Goal: Transaction & Acquisition: Purchase product/service

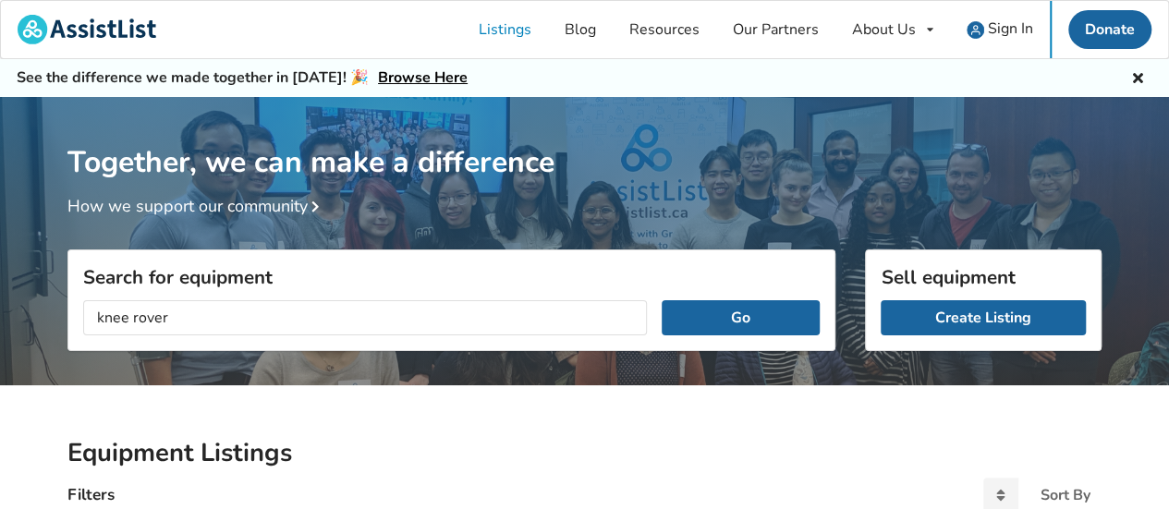
type input "knee rover"
click at [662, 300] on button "Go" at bounding box center [741, 317] width 158 height 35
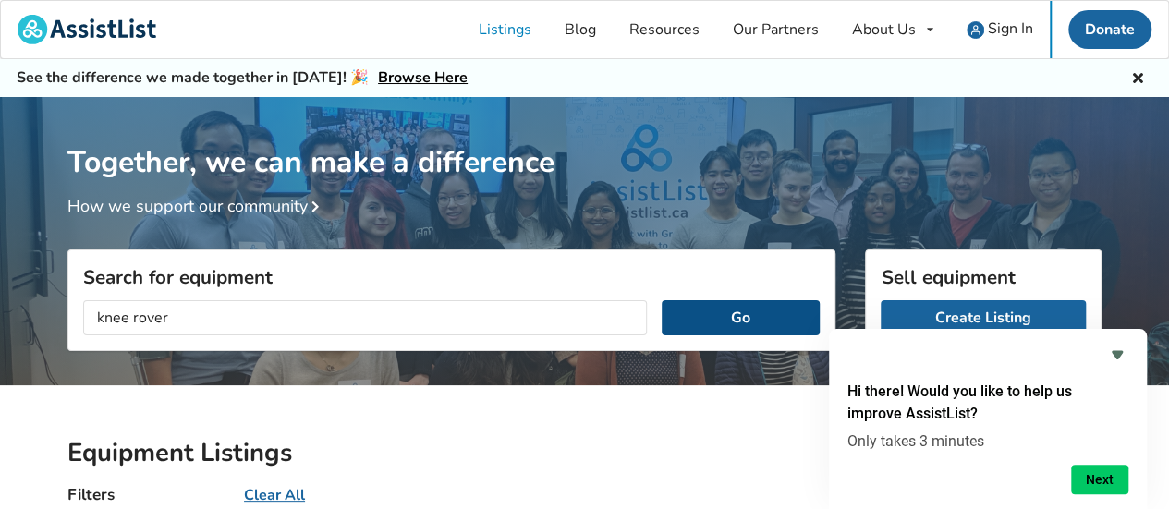
click at [772, 302] on button "Go" at bounding box center [741, 317] width 158 height 35
click at [1094, 478] on button "Next" at bounding box center [1099, 480] width 57 height 30
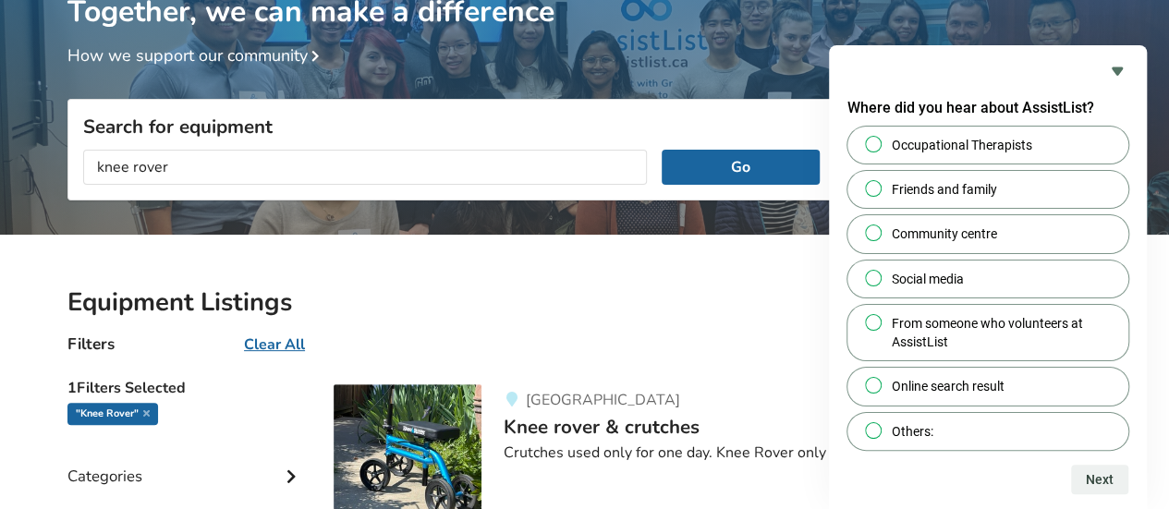
scroll to position [417, 0]
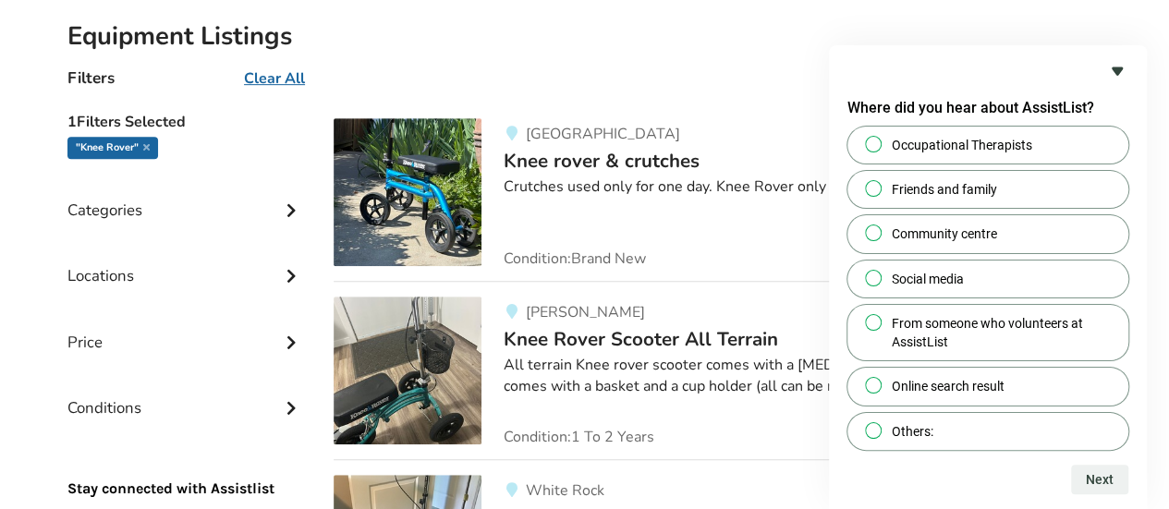
click at [1111, 69] on icon "Hide survey" at bounding box center [1117, 71] width 22 height 22
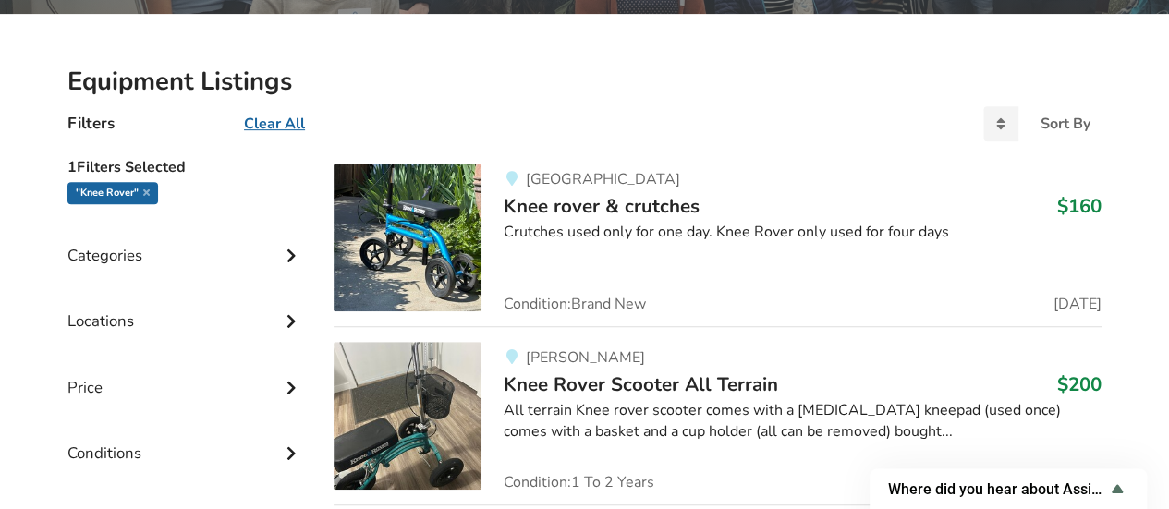
scroll to position [372, 0]
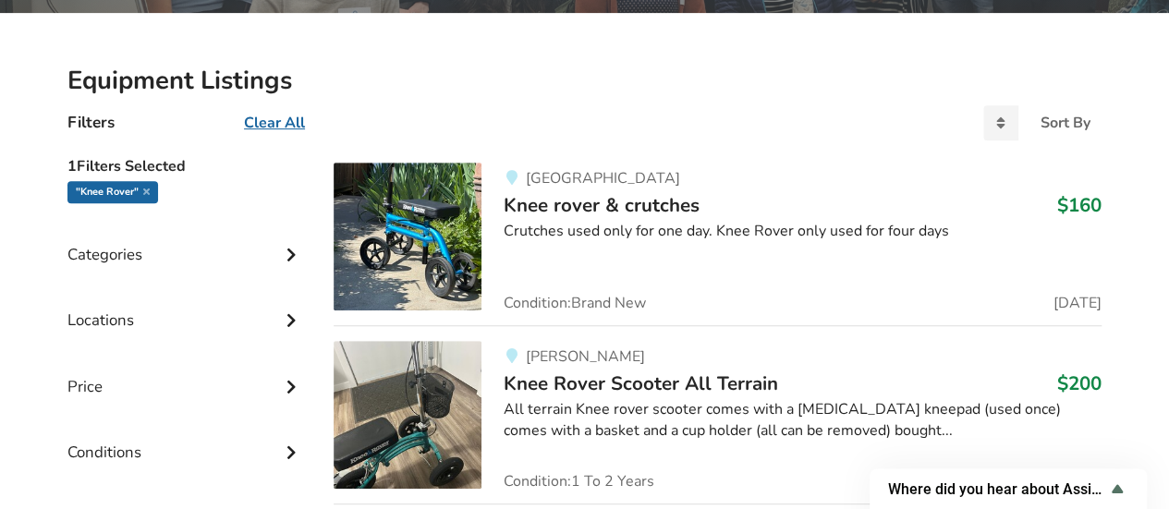
click at [679, 207] on span "Knee rover & crutches" at bounding box center [602, 205] width 196 height 26
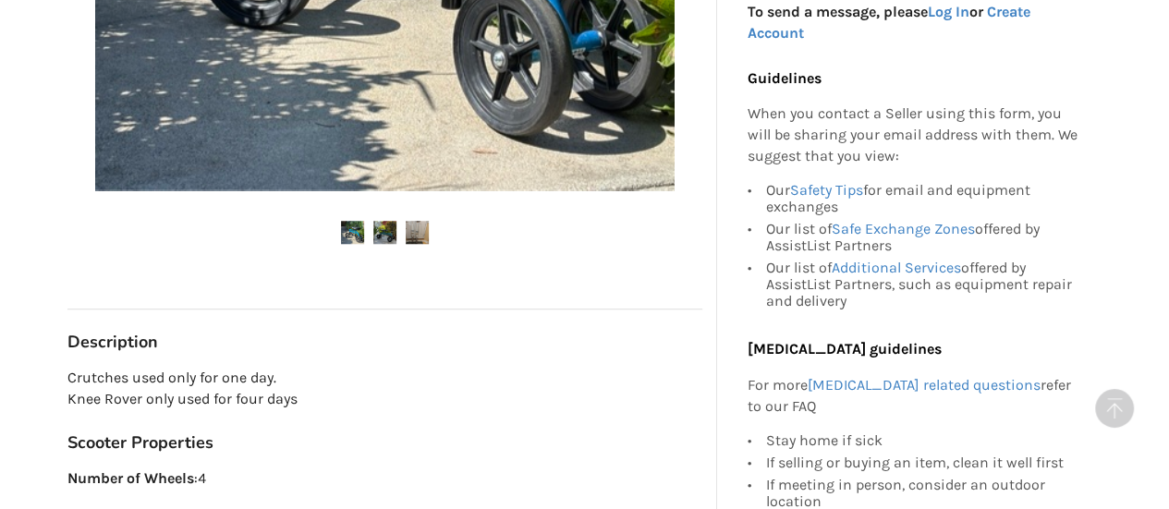
scroll to position [730, 0]
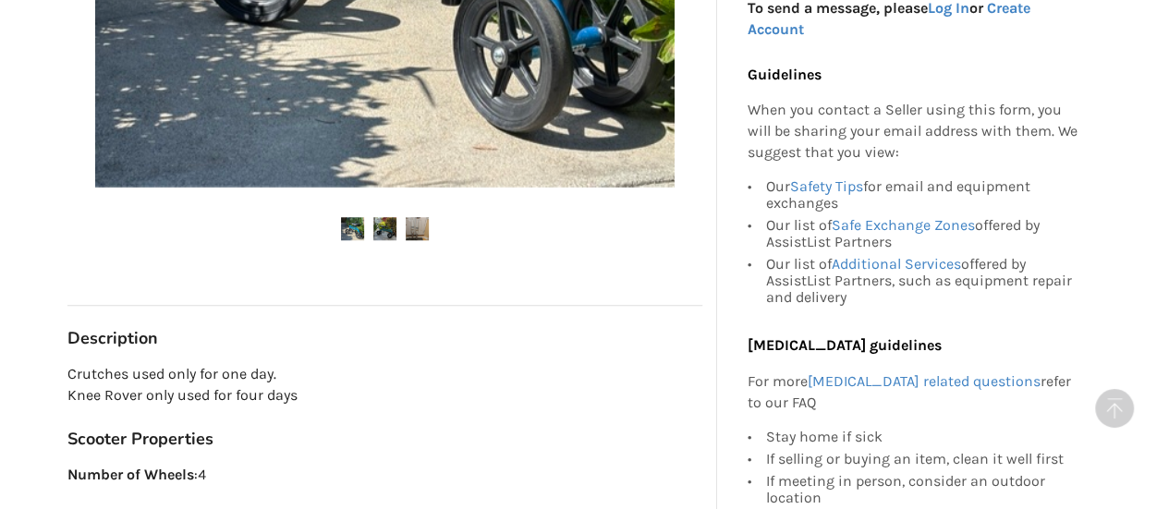
click at [417, 224] on img at bounding box center [417, 228] width 23 height 23
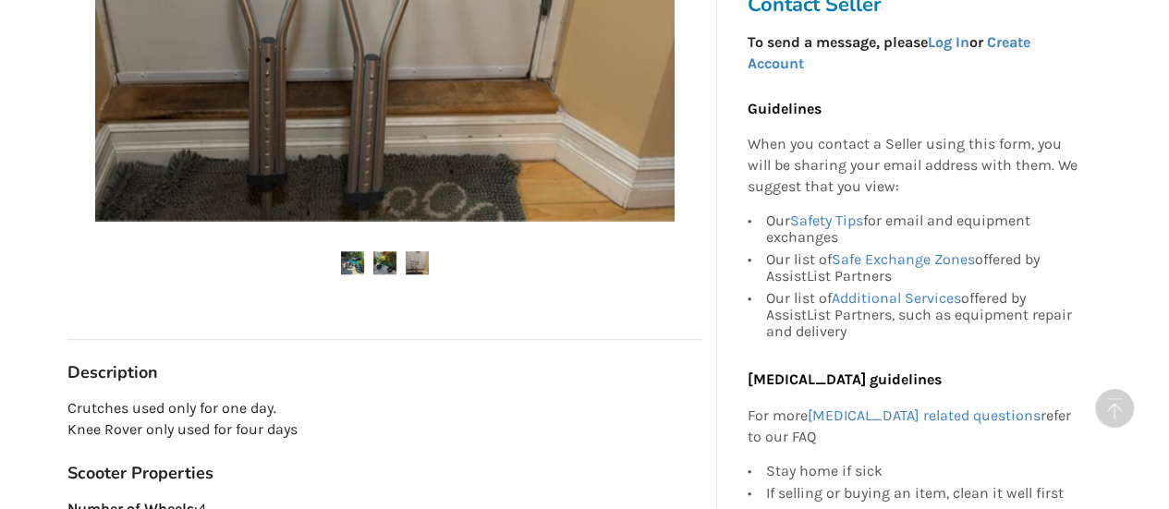
scroll to position [737, 0]
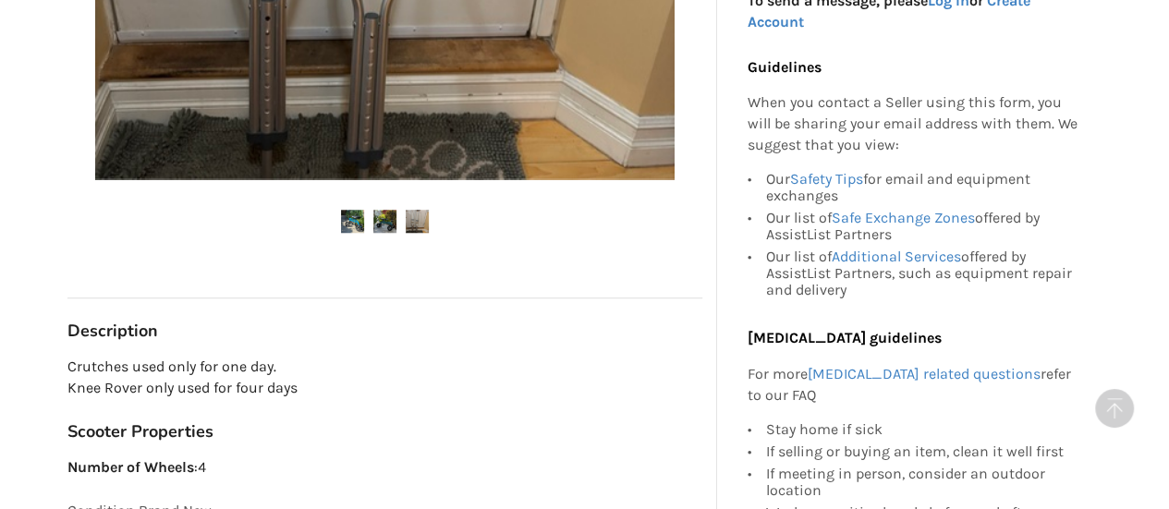
click at [384, 227] on img at bounding box center [384, 221] width 23 height 23
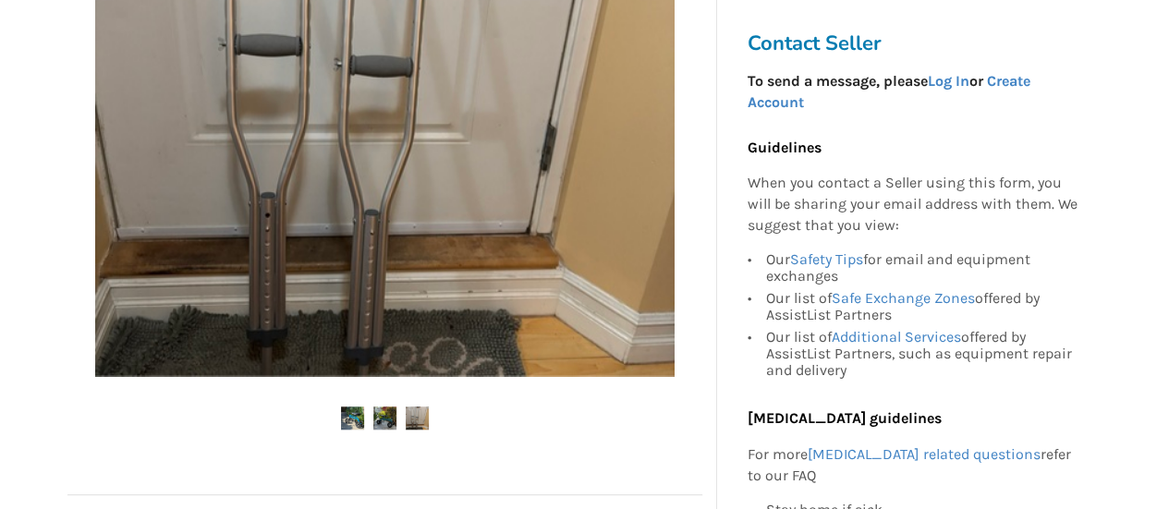
scroll to position [0, 0]
